Goal: Book appointment/travel/reservation

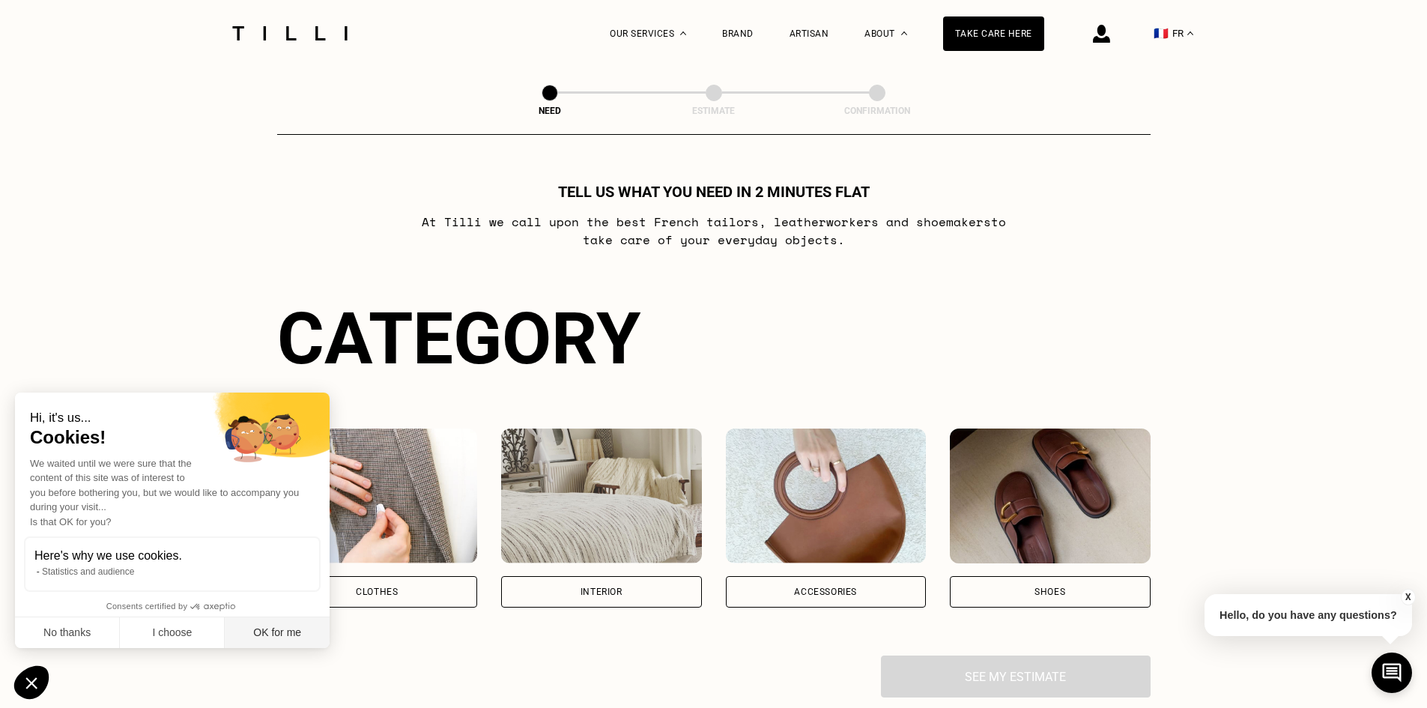
click at [276, 634] on font "OK for me" at bounding box center [277, 632] width 48 height 12
checkbox input "true"
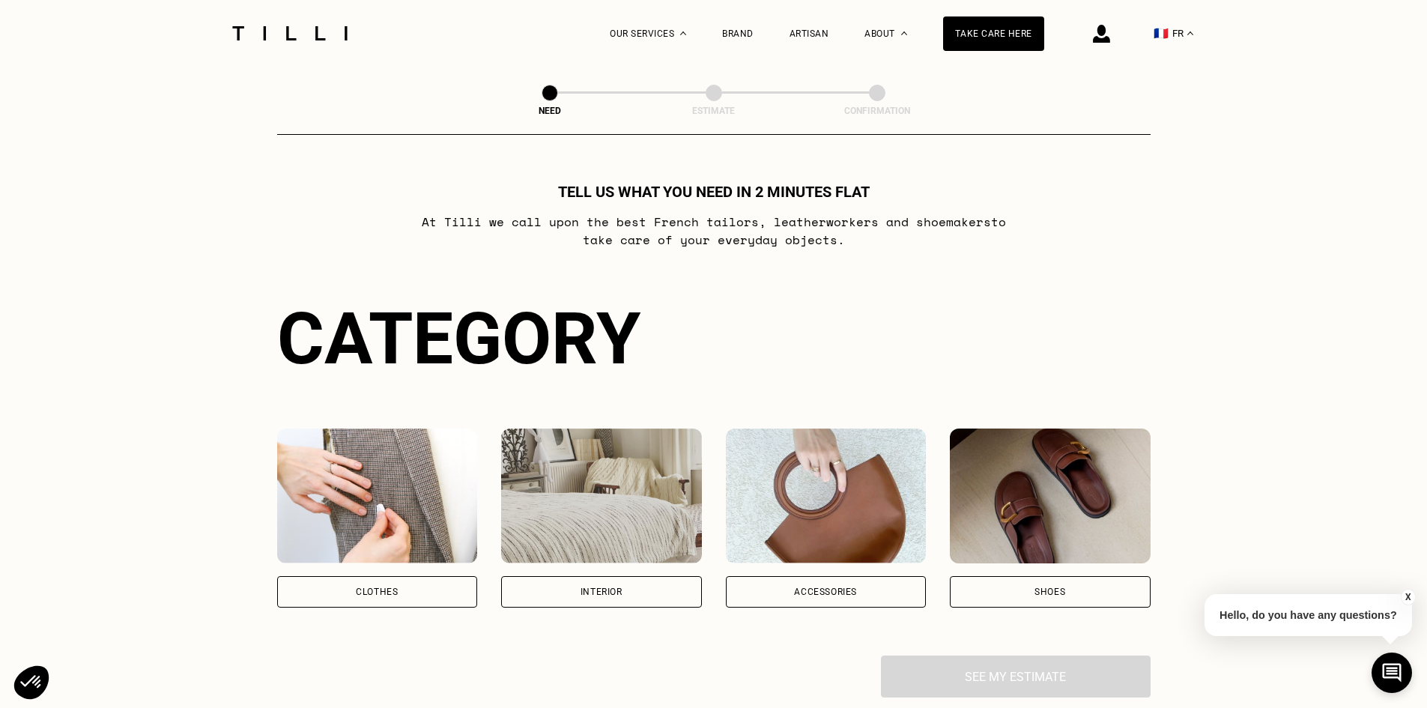
click at [547, 595] on div "Interior" at bounding box center [601, 591] width 201 height 31
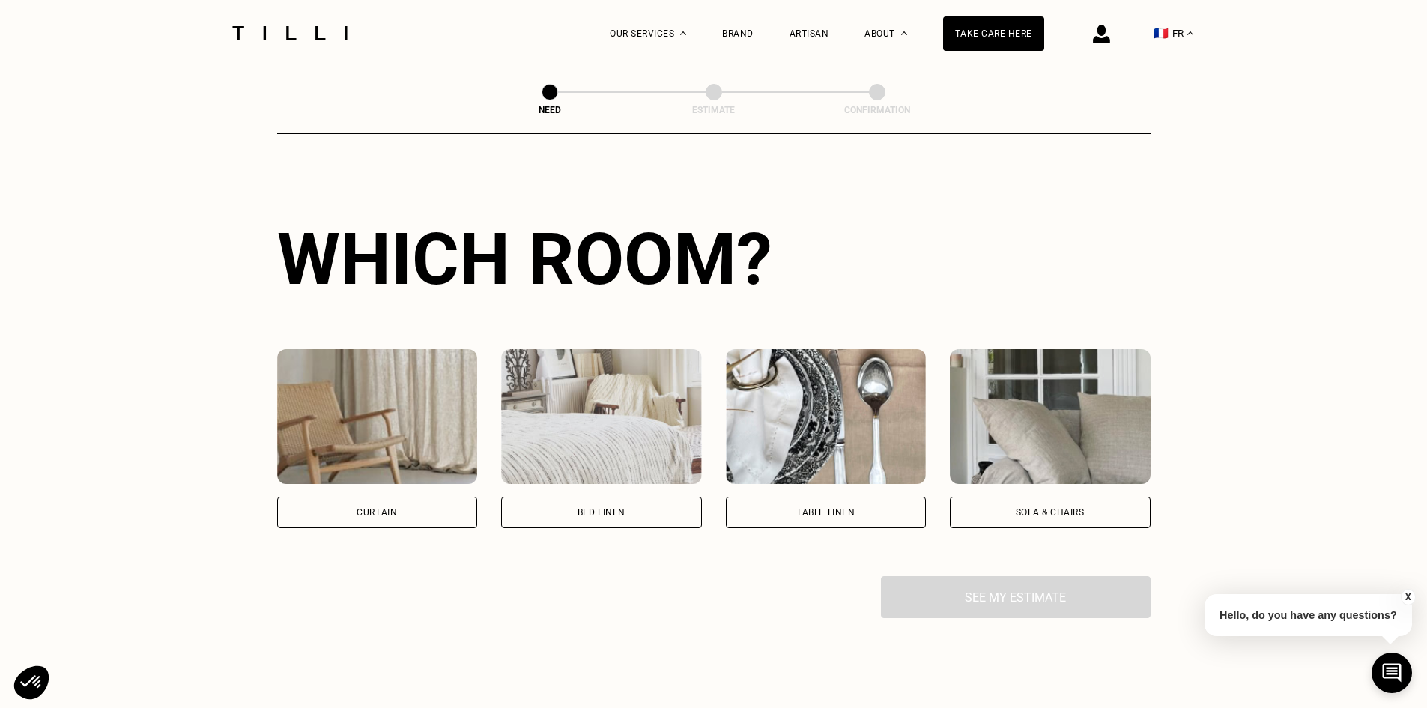
scroll to position [490, 0]
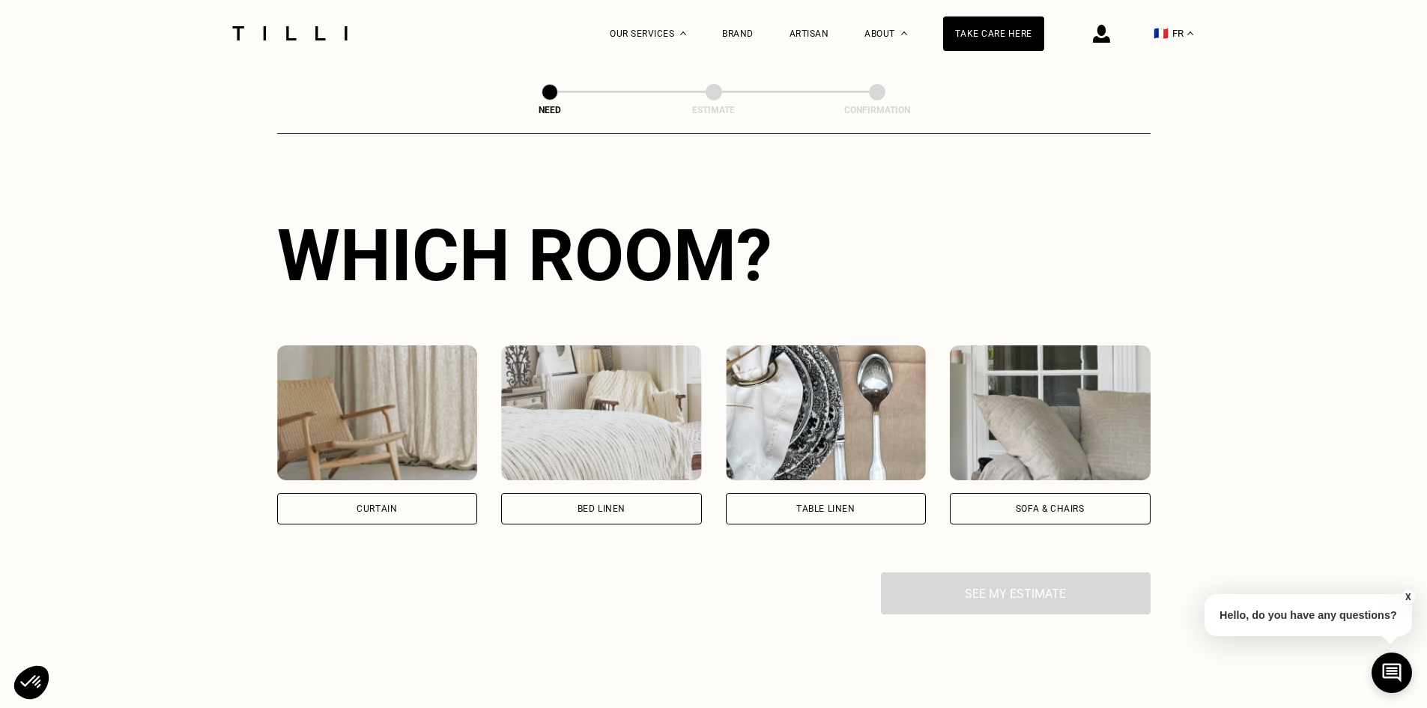
click at [419, 506] on div "Curtain" at bounding box center [377, 508] width 201 height 31
select select "FR"
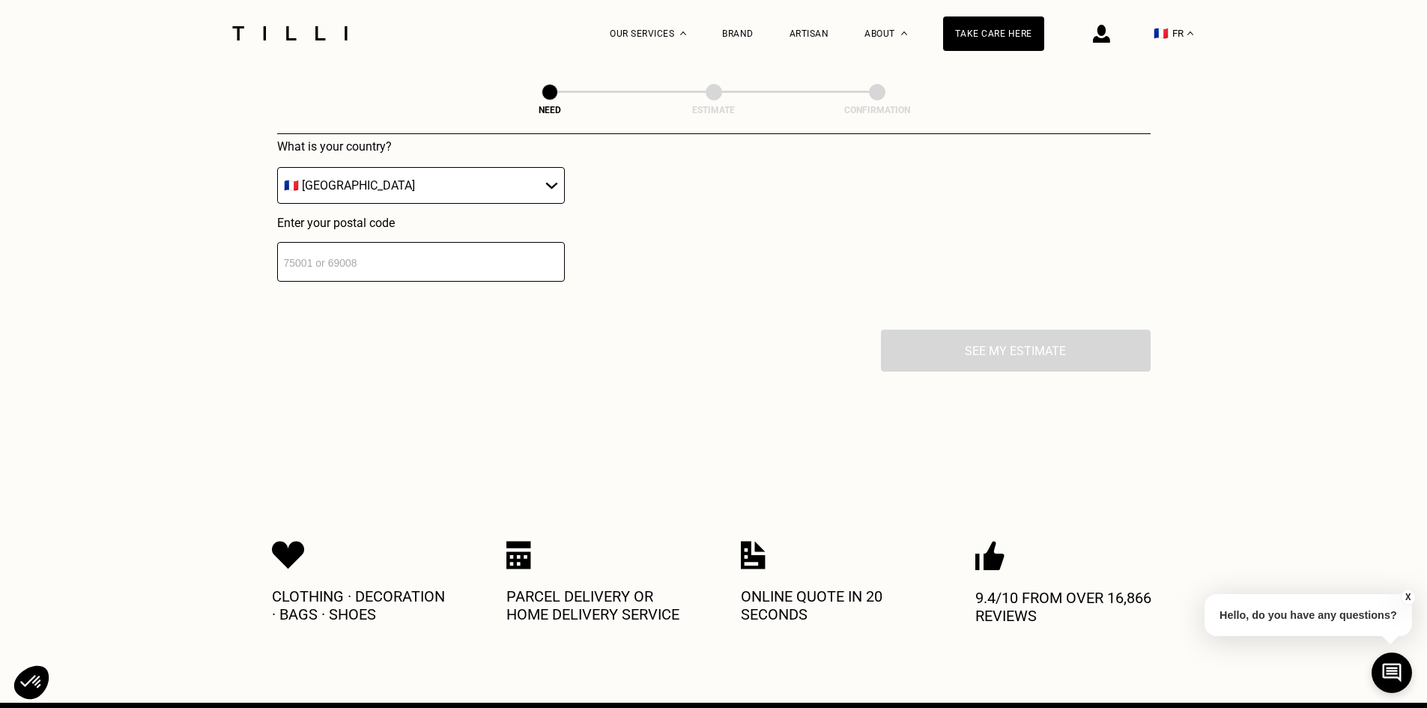
scroll to position [1106, 0]
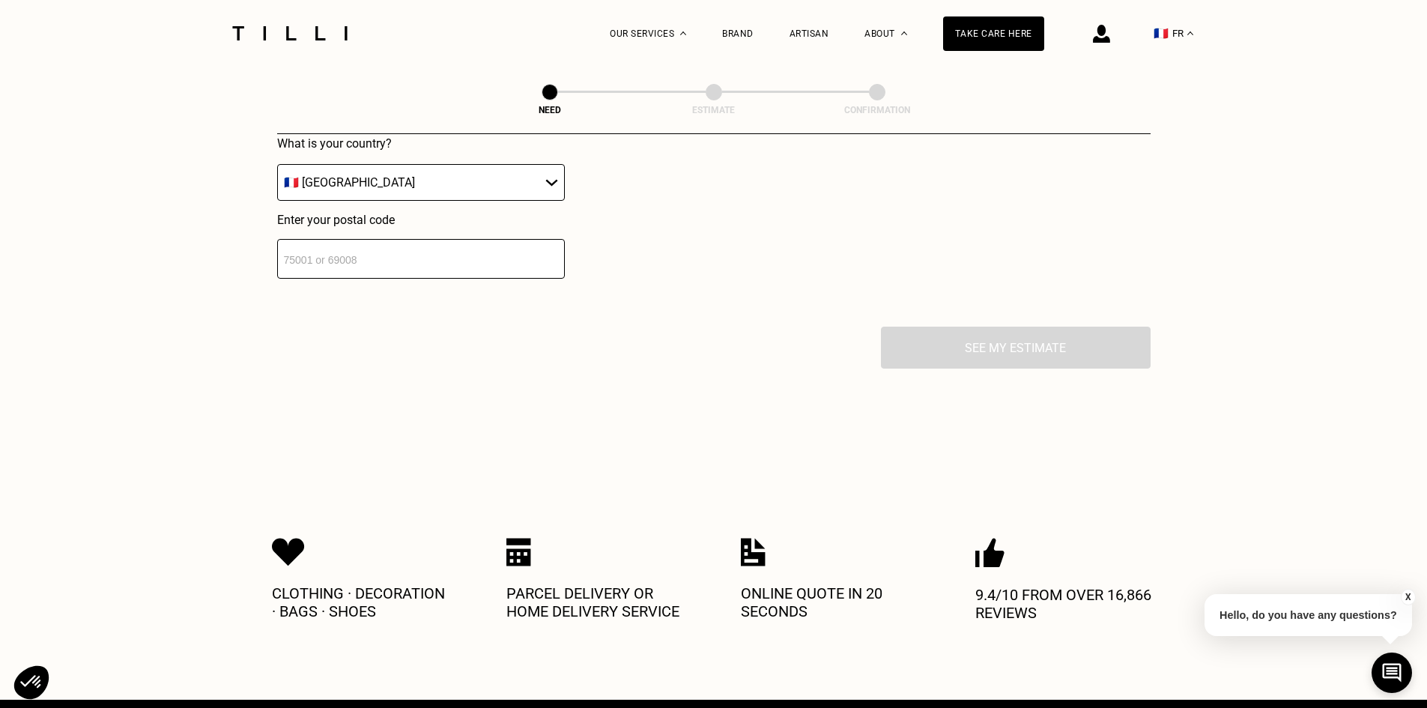
click at [488, 279] on input "number" at bounding box center [421, 259] width 288 height 40
type input "75018"
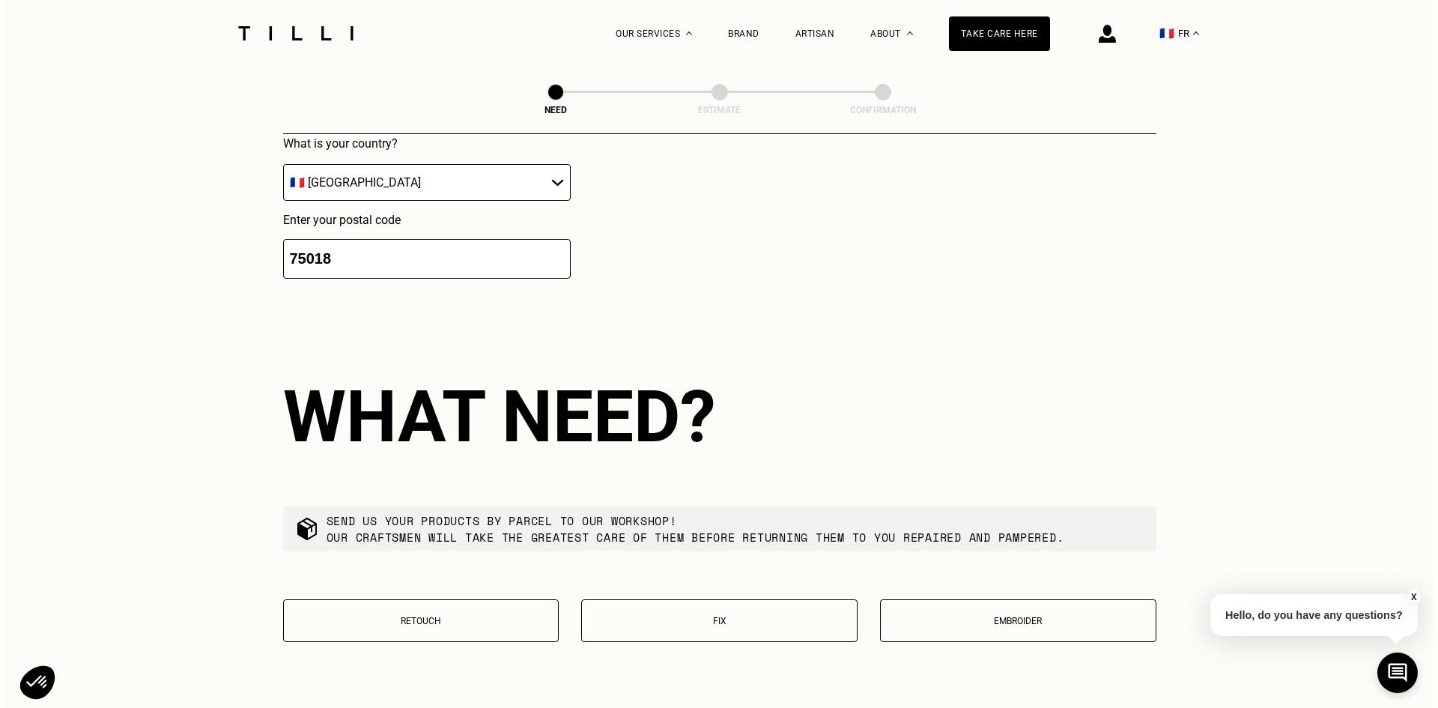
scroll to position [0, 0]
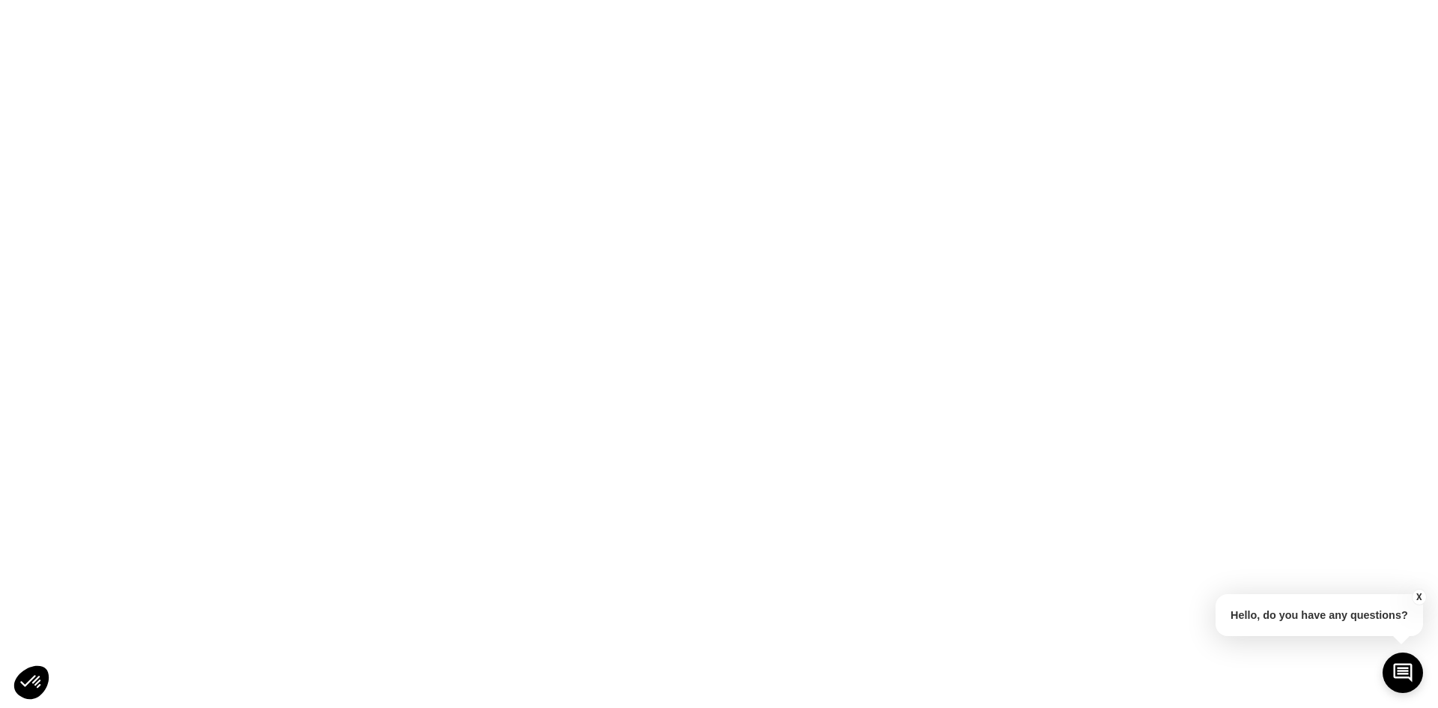
click at [1418, 598] on button "X" at bounding box center [1419, 597] width 15 height 16
